Goal: Use online tool/utility: Use online tool/utility

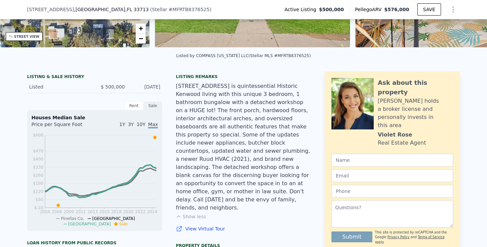
scroll to position [119, 0]
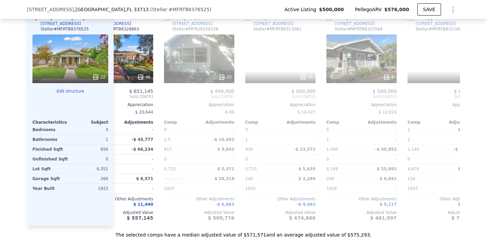
scroll to position [0, 501]
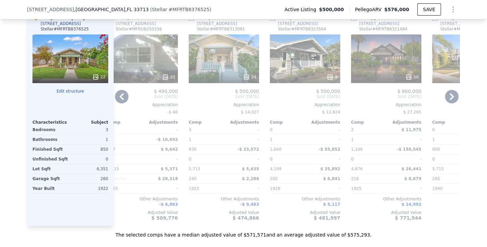
click at [297, 26] on div "[STREET_ADDRESS]" at bounding box center [298, 23] width 40 height 5
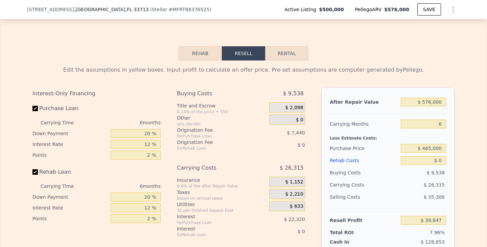
scroll to position [940, 0]
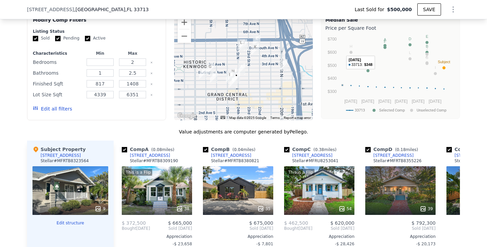
scroll to position [624, 0]
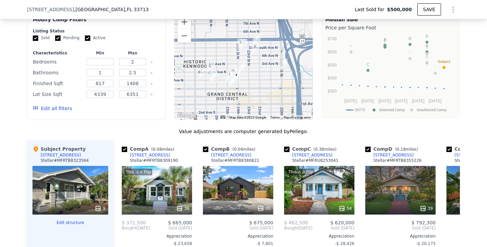
type input "$ 577,000"
type input "$ 2,472"
